Goal: Find contact information: Find contact information

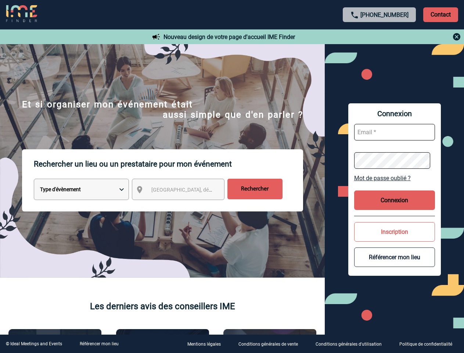
click at [232, 176] on p "Rechercher un lieu ou un prestataire pour mon événement" at bounding box center [168, 163] width 269 height 29
click at [441, 14] on p "Contact" at bounding box center [440, 14] width 35 height 15
click at [380, 37] on div at bounding box center [380, 36] width 164 height 9
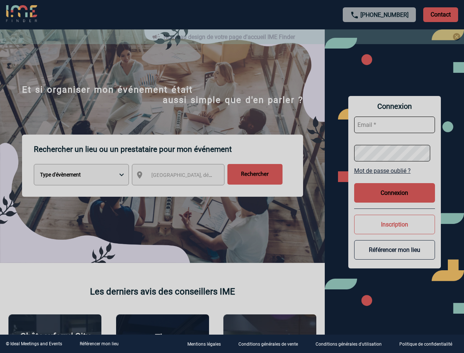
click at [185, 191] on div at bounding box center [232, 176] width 464 height 353
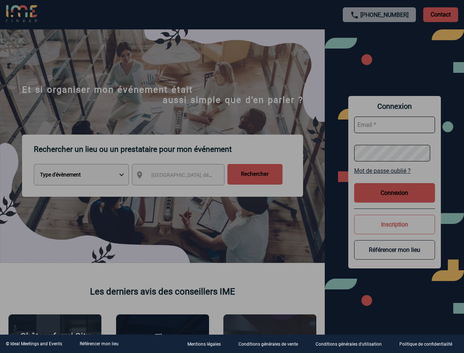
click at [395, 178] on div at bounding box center [232, 176] width 464 height 353
click at [395, 200] on div at bounding box center [232, 176] width 464 height 353
click at [395, 232] on div at bounding box center [232, 176] width 464 height 353
click at [395, 257] on div at bounding box center [232, 176] width 464 height 353
click at [99, 344] on link "Référencer mon lieu" at bounding box center [99, 343] width 39 height 5
